Goal: Task Accomplishment & Management: Manage account settings

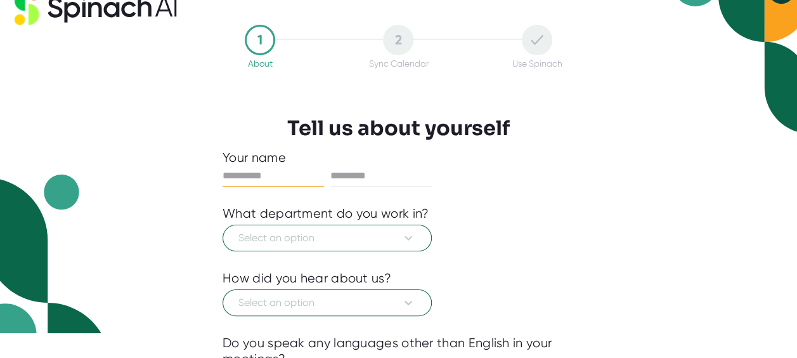
scroll to position [25, 0]
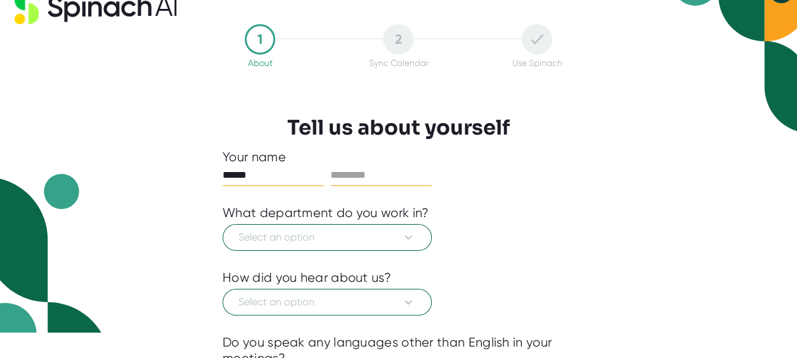
type input "******"
click at [385, 170] on input "text" at bounding box center [380, 175] width 101 height 20
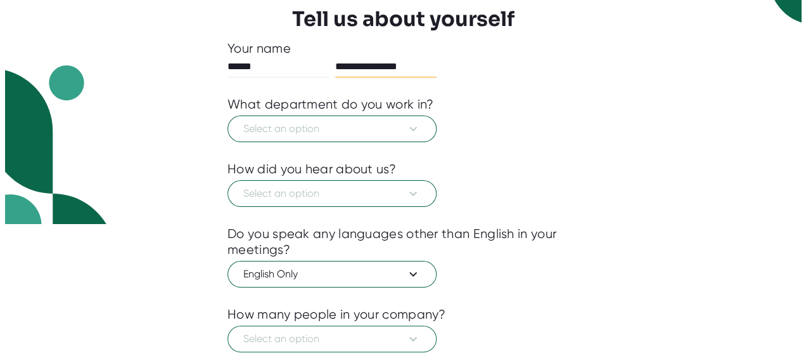
scroll to position [136, 0]
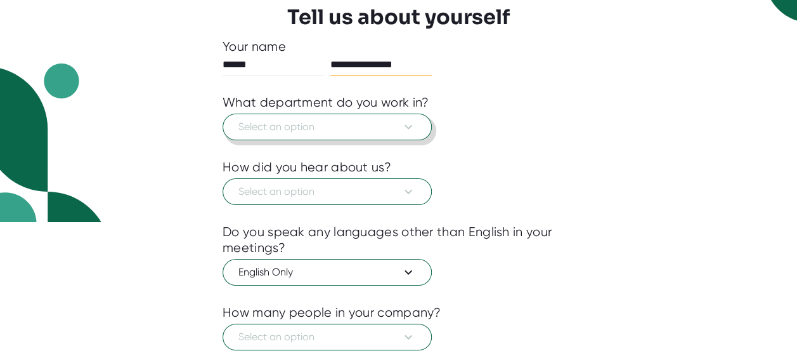
type input "**********"
click at [253, 119] on span "Select an option" at bounding box center [327, 126] width 178 height 15
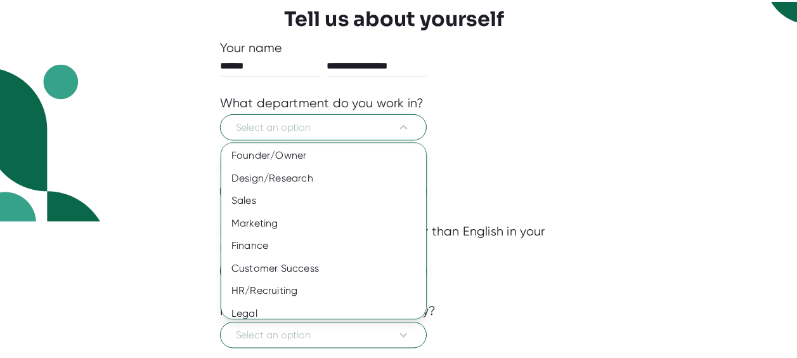
scroll to position [124, 0]
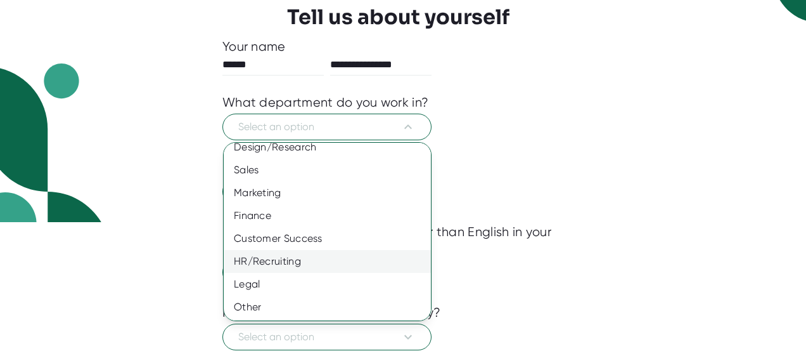
click at [273, 262] on div "HR/Recruiting" at bounding box center [332, 261] width 217 height 23
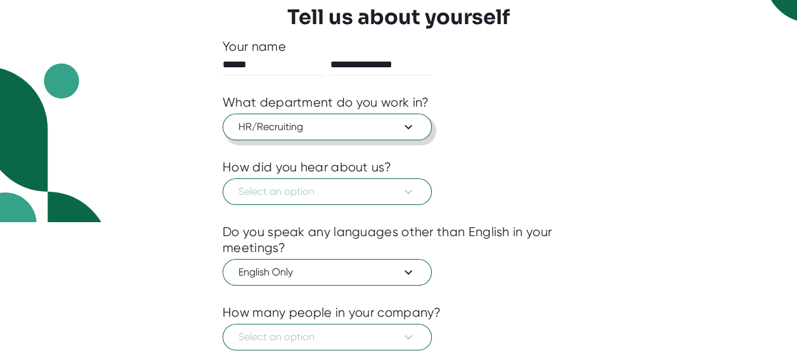
scroll to position [188, 0]
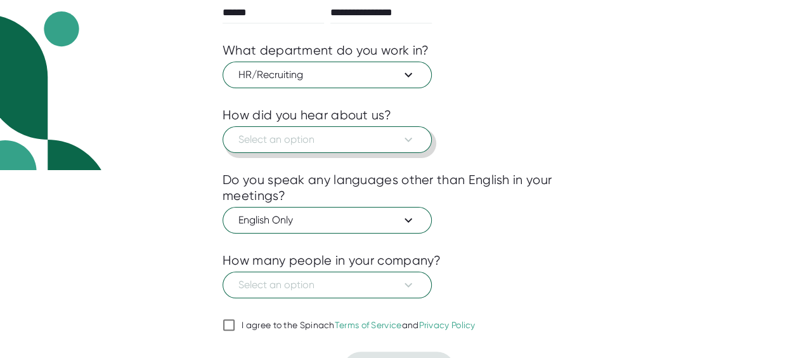
click at [330, 150] on button "Select an option" at bounding box center [327, 139] width 209 height 27
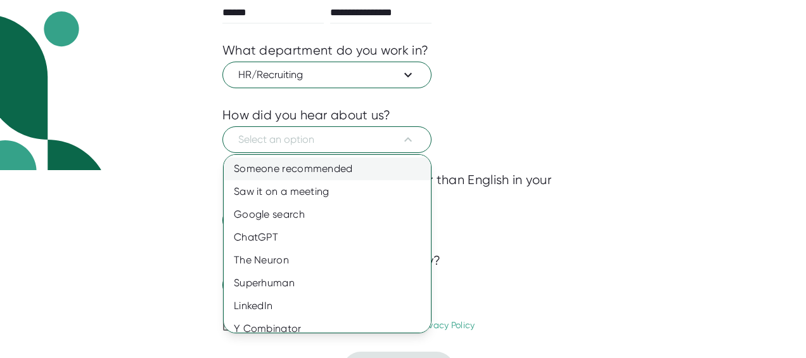
click at [334, 167] on div "Someone recommended" at bounding box center [332, 168] width 217 height 23
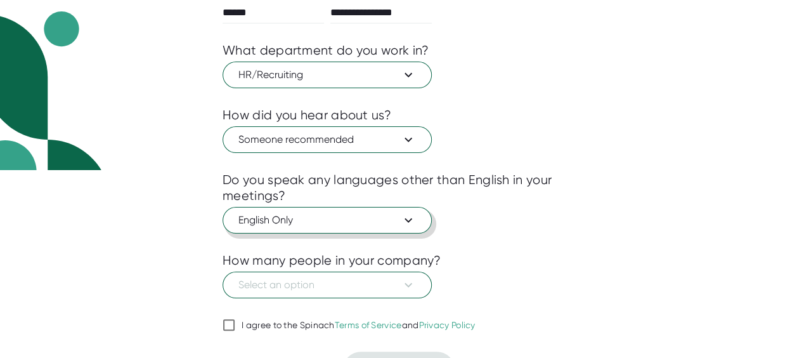
click at [341, 222] on span "English Only" at bounding box center [327, 219] width 178 height 15
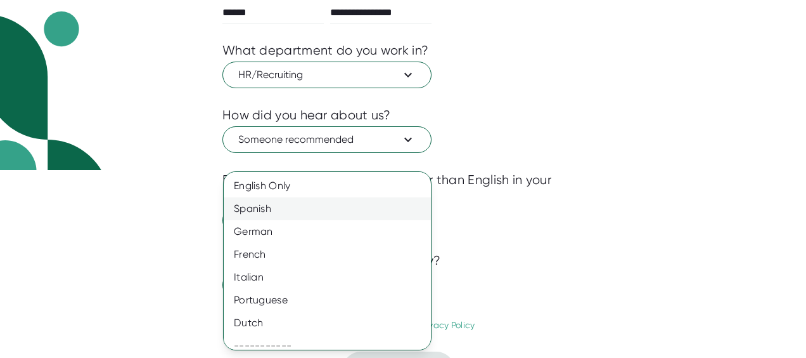
click at [295, 209] on div "Spanish" at bounding box center [332, 208] width 217 height 23
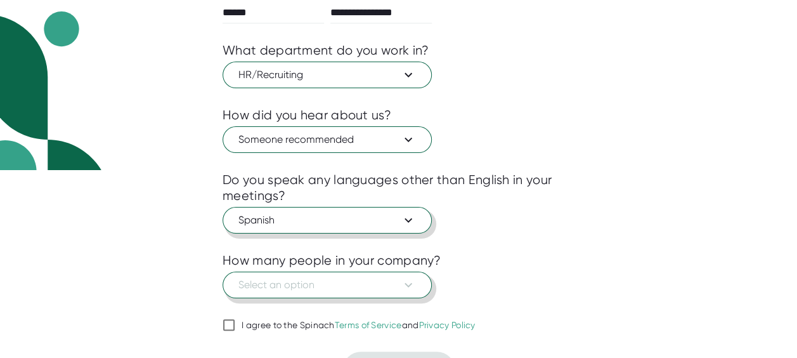
scroll to position [214, 0]
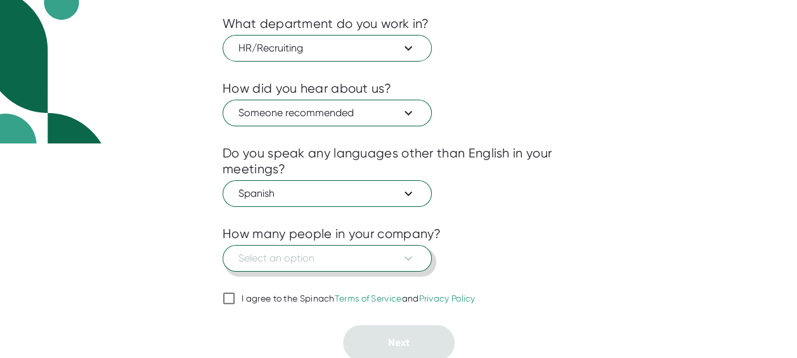
click at [330, 245] on button "Select an option" at bounding box center [327, 258] width 209 height 27
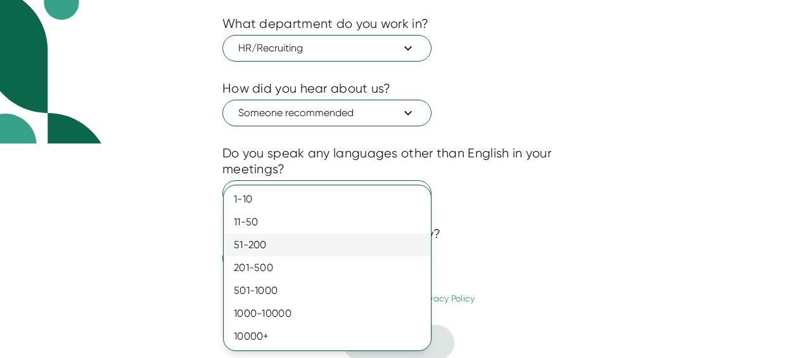
click at [297, 245] on div "51-200" at bounding box center [327, 244] width 207 height 23
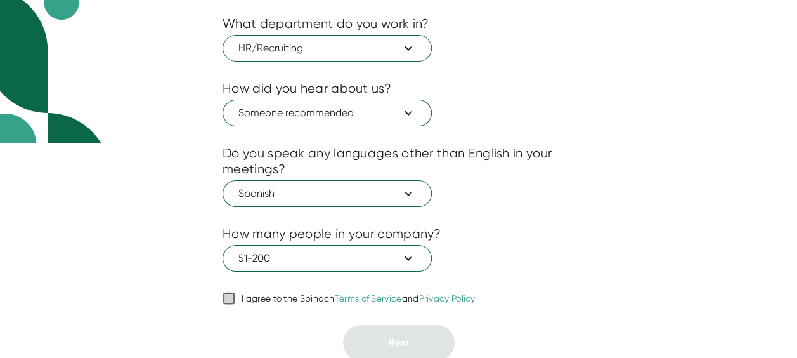
click at [224, 298] on input "I agree to the Spinach Terms of Service and Privacy Policy" at bounding box center [229, 297] width 13 height 15
checkbox input "true"
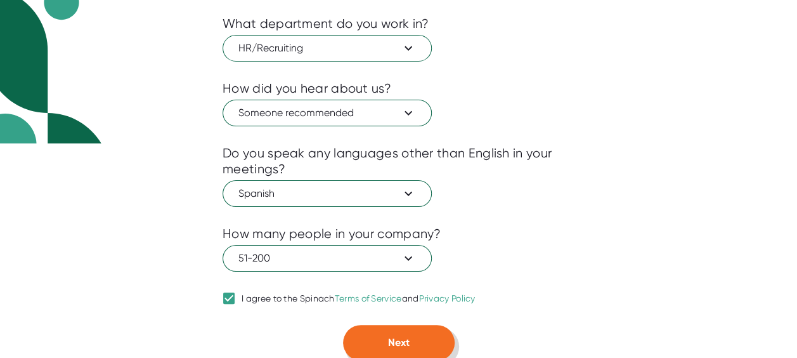
click at [420, 348] on button "Next" at bounding box center [399, 343] width 112 height 36
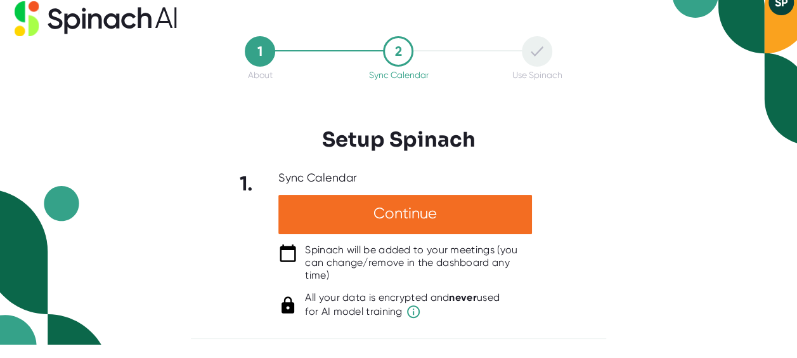
scroll to position [12, 0]
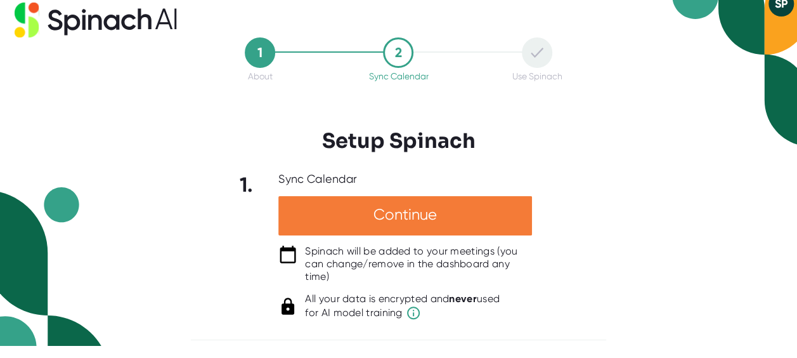
click at [467, 209] on div "Continue" at bounding box center [405, 215] width 254 height 39
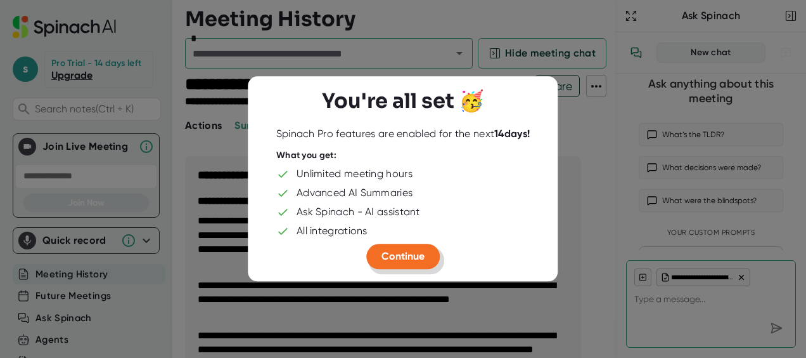
click at [389, 250] on span "Continue" at bounding box center [403, 256] width 43 height 12
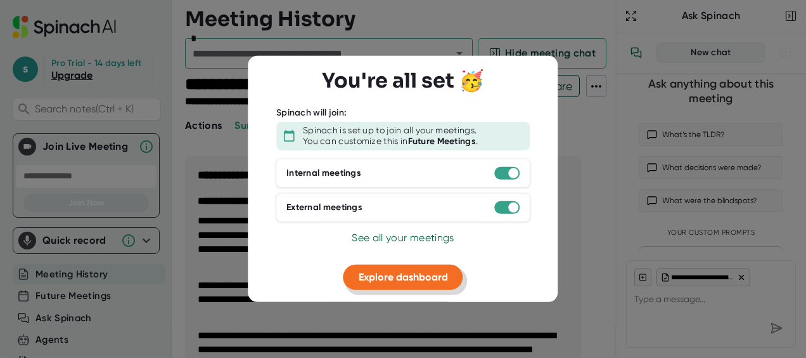
click at [420, 279] on span "Explore dashboard" at bounding box center [403, 276] width 89 height 12
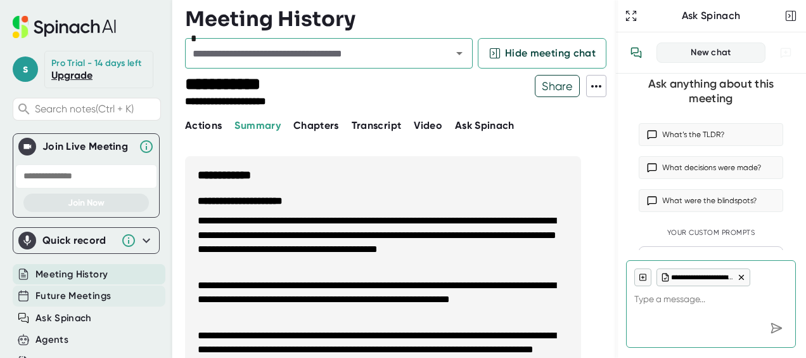
type textarea "x"
click at [87, 300] on span "Future Meetings" at bounding box center [73, 295] width 75 height 15
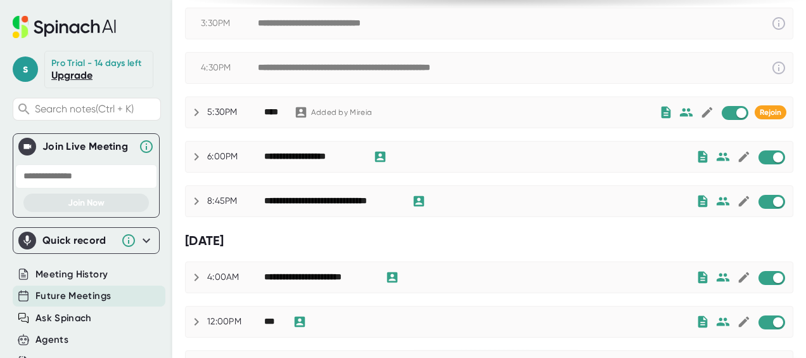
scroll to position [257, 0]
click at [723, 113] on input "checkbox" at bounding box center [741, 113] width 36 height 11
checkbox input "true"
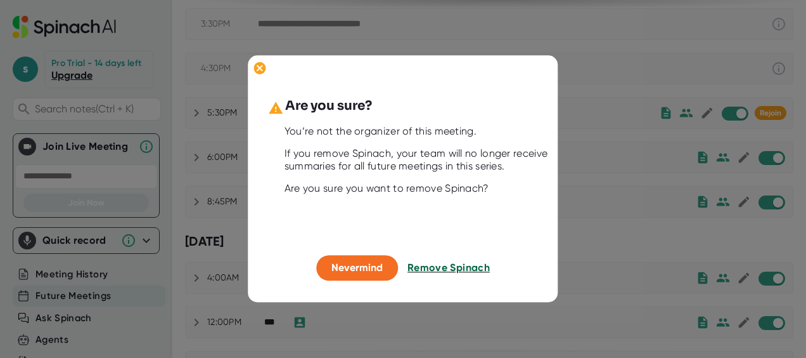
click at [441, 272] on span "Remove Spinach" at bounding box center [449, 267] width 82 height 12
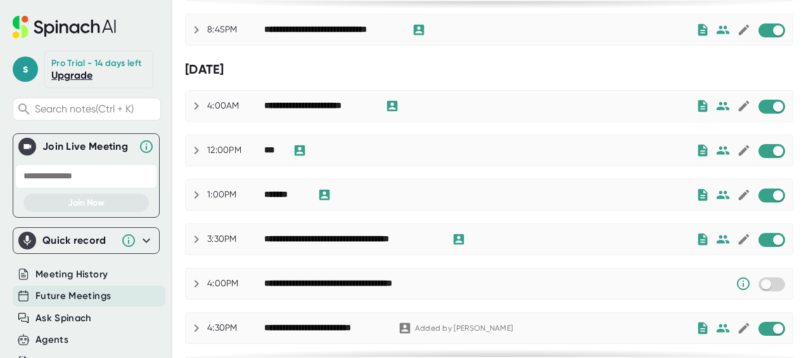
scroll to position [473, 0]
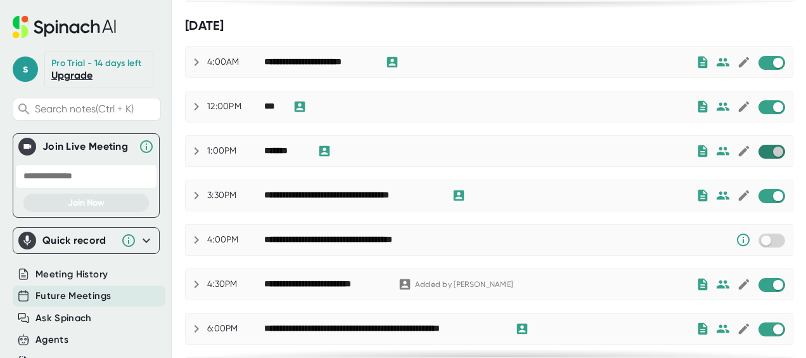
click at [763, 146] on input "checkbox" at bounding box center [778, 151] width 36 height 11
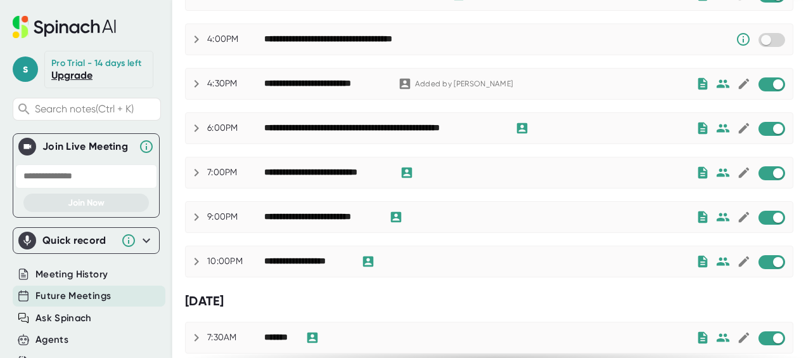
scroll to position [795, 0]
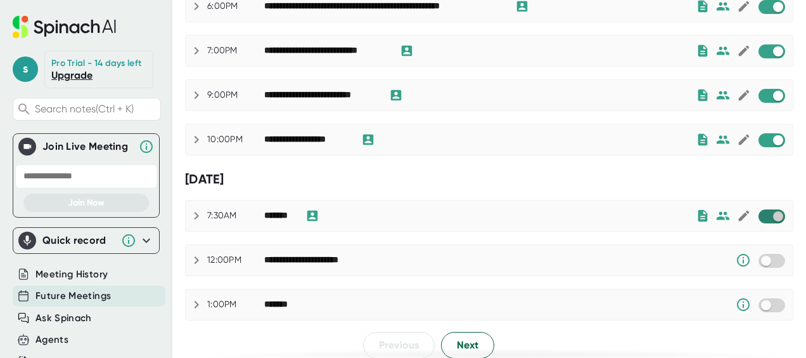
click at [768, 210] on input "checkbox" at bounding box center [778, 215] width 36 height 11
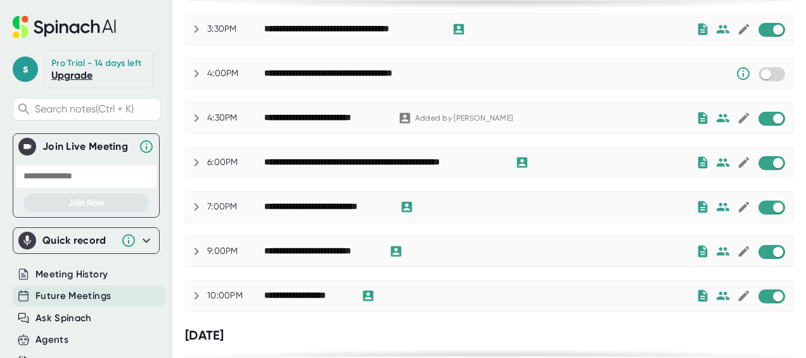
scroll to position [638, 0]
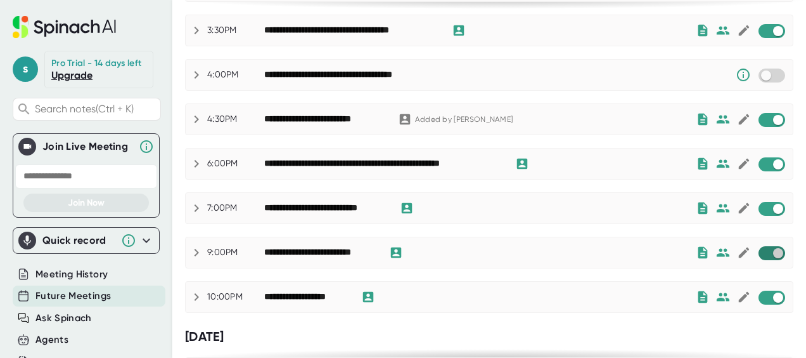
click at [760, 247] on input "checkbox" at bounding box center [778, 252] width 36 height 11
checkbox input "true"
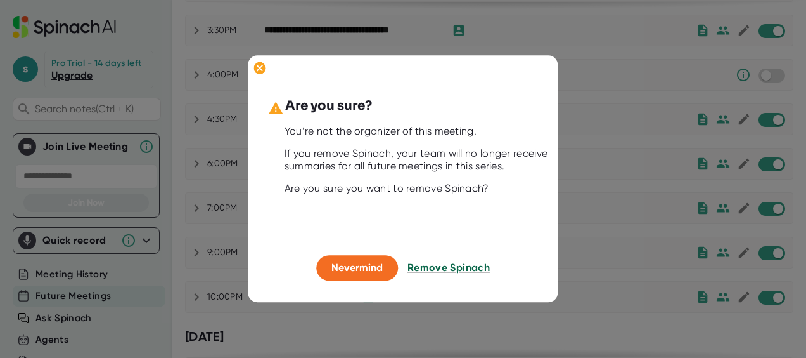
click at [425, 271] on span "Remove Spinach" at bounding box center [449, 267] width 82 height 12
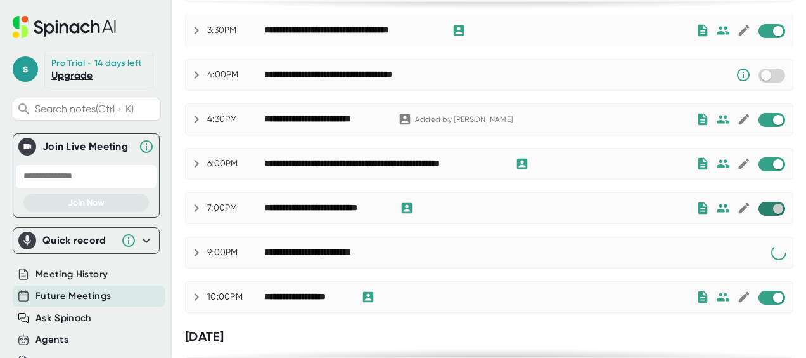
click at [765, 203] on input "checkbox" at bounding box center [778, 208] width 36 height 11
checkbox input "true"
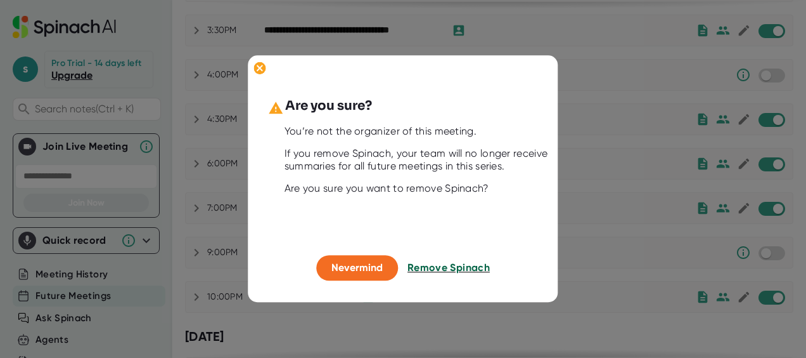
click at [455, 261] on span "Remove Spinach" at bounding box center [449, 267] width 82 height 12
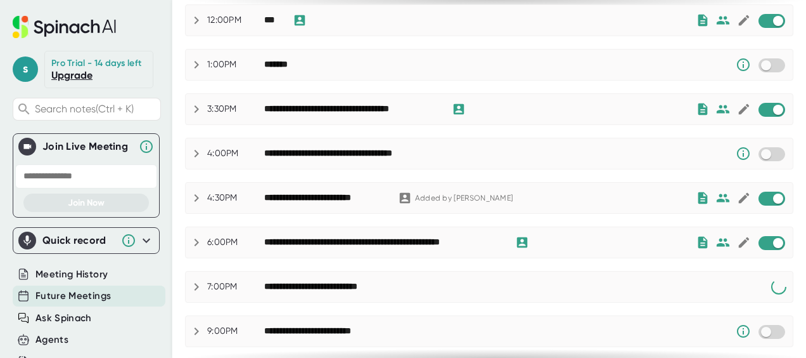
scroll to position [560, 0]
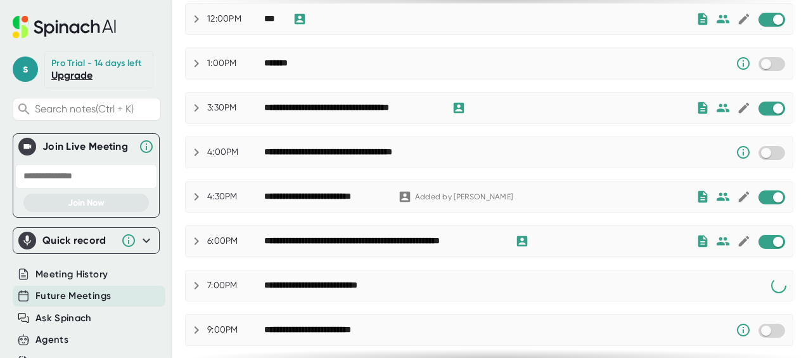
click at [762, 235] on span at bounding box center [772, 242] width 27 height 14
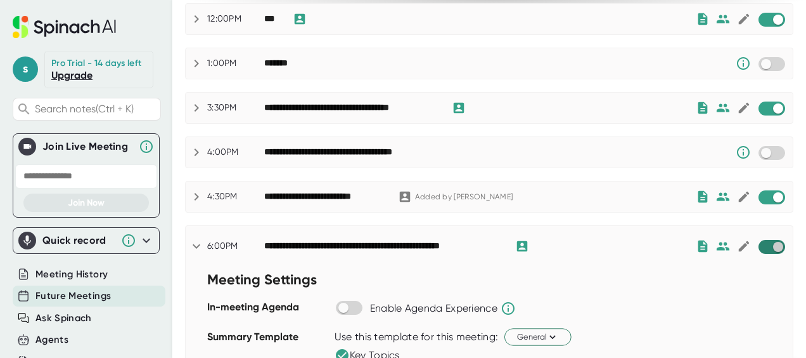
click at [760, 245] on input "checkbox" at bounding box center [778, 246] width 36 height 11
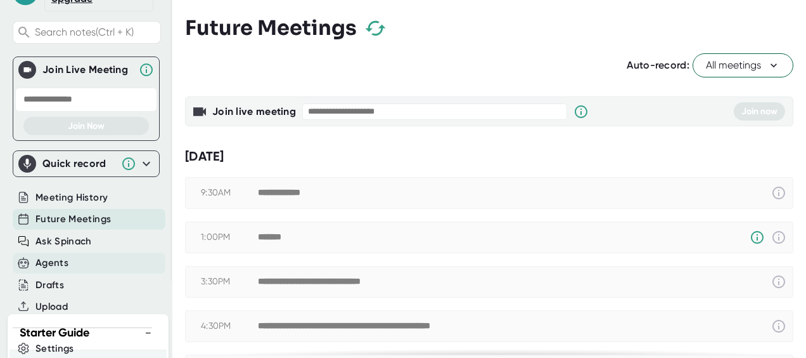
scroll to position [80, 0]
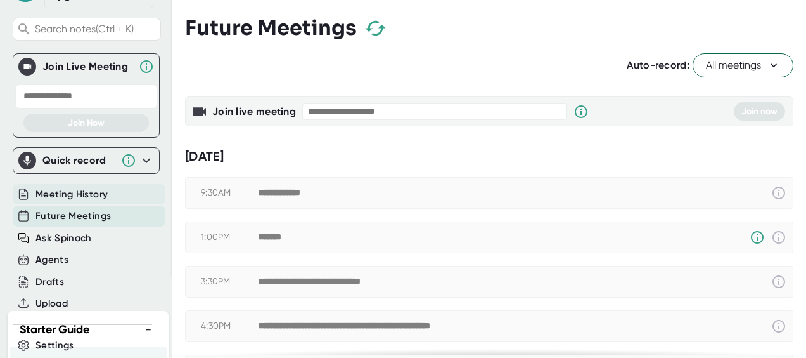
click at [72, 200] on span "Meeting History" at bounding box center [72, 194] width 72 height 15
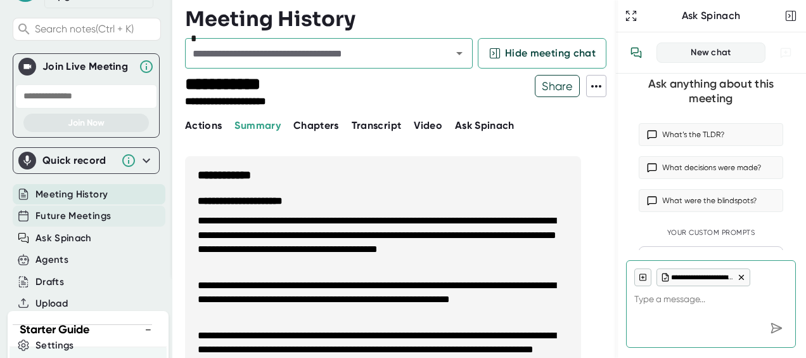
type textarea "x"
click at [76, 221] on span "Future Meetings" at bounding box center [73, 216] width 75 height 15
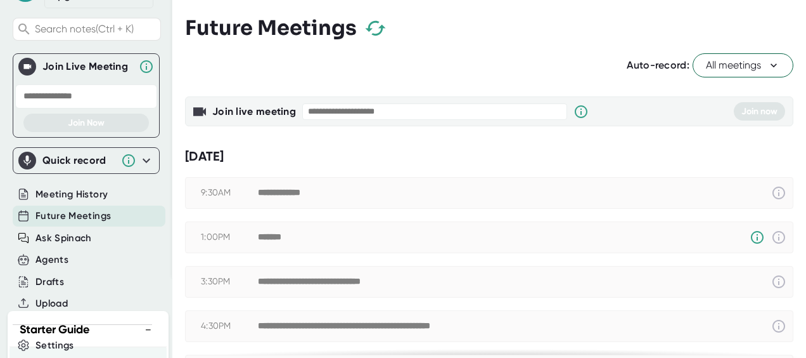
checkbox input "false"
click at [63, 202] on span "Meeting History" at bounding box center [72, 194] width 72 height 15
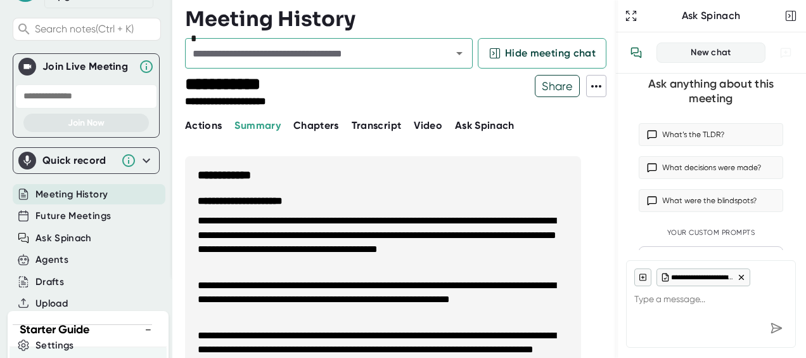
type textarea "x"
